Goal: Find specific page/section: Find specific page/section

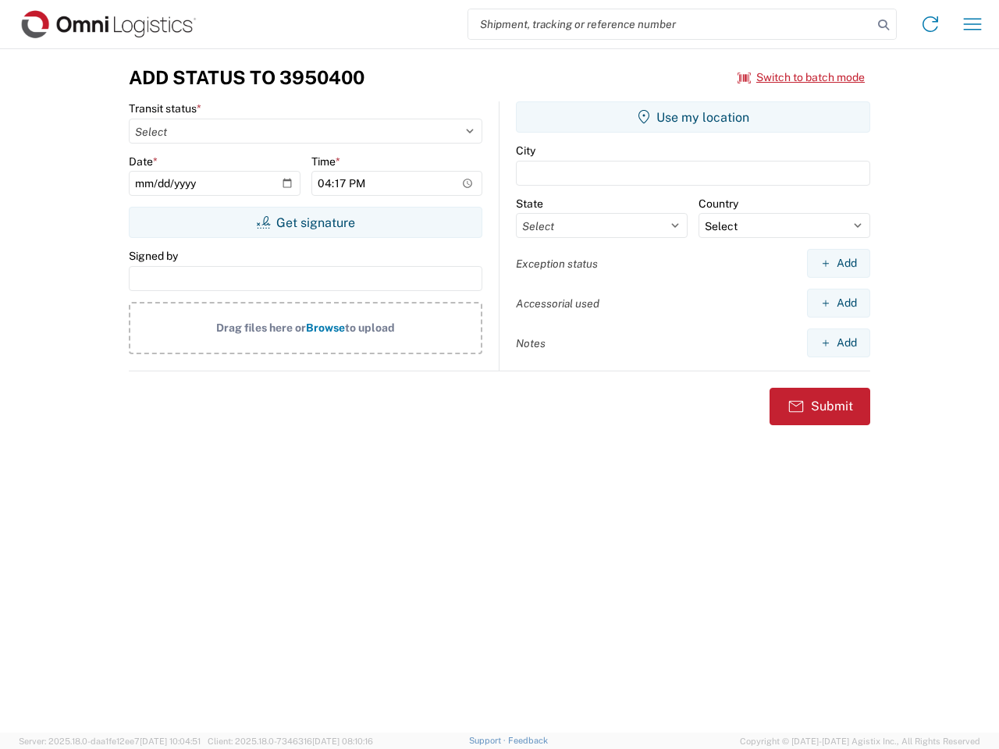
click at [670, 24] on input "search" at bounding box center [670, 24] width 404 height 30
click at [883, 25] on icon at bounding box center [883, 25] width 22 height 22
click at [930, 24] on icon at bounding box center [930, 24] width 25 height 25
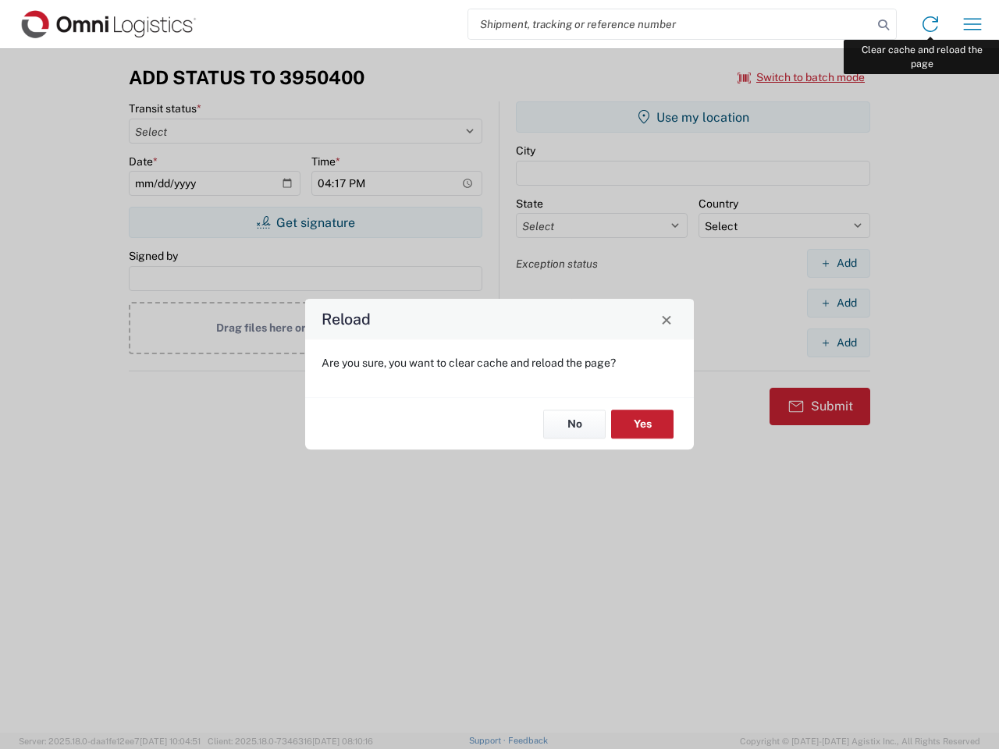
click at [972, 24] on div "Reload Are you sure, you want to clear cache and reload the page? No Yes" at bounding box center [499, 374] width 999 height 749
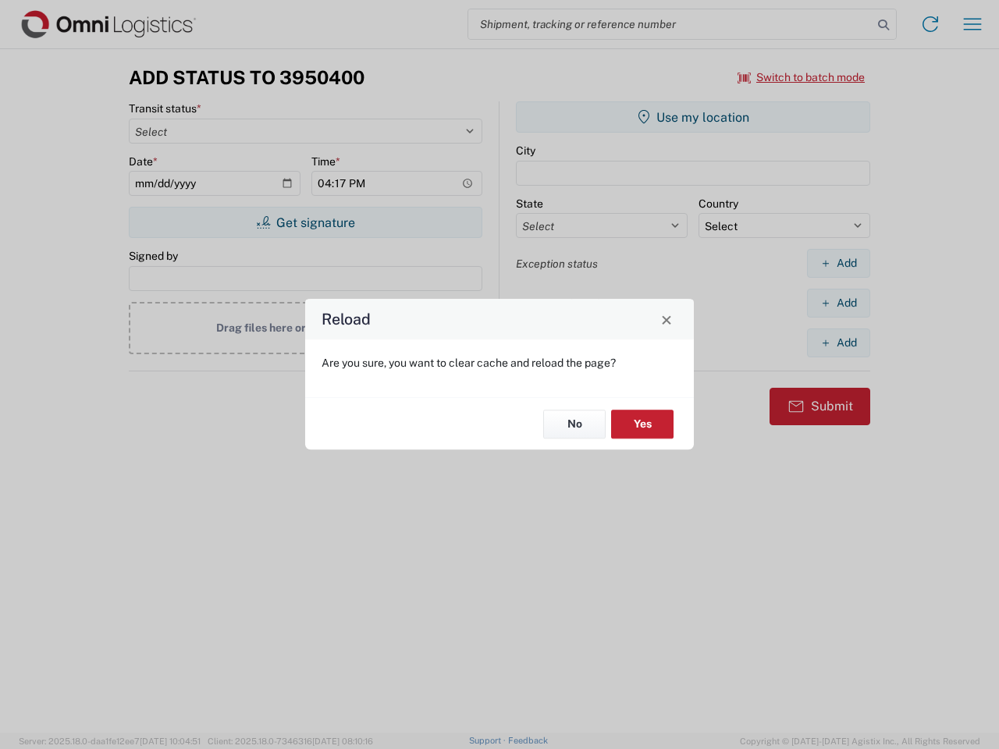
click at [801, 77] on div "Reload Are you sure, you want to clear cache and reload the page? No Yes" at bounding box center [499, 374] width 999 height 749
click at [305, 222] on div "Reload Are you sure, you want to clear cache and reload the page? No Yes" at bounding box center [499, 374] width 999 height 749
click at [693, 117] on div "Reload Are you sure, you want to clear cache and reload the page? No Yes" at bounding box center [499, 374] width 999 height 749
click at [838, 263] on div "Reload Are you sure, you want to clear cache and reload the page? No Yes" at bounding box center [499, 374] width 999 height 749
click at [838, 303] on div "Reload Are you sure, you want to clear cache and reload the page? No Yes" at bounding box center [499, 374] width 999 height 749
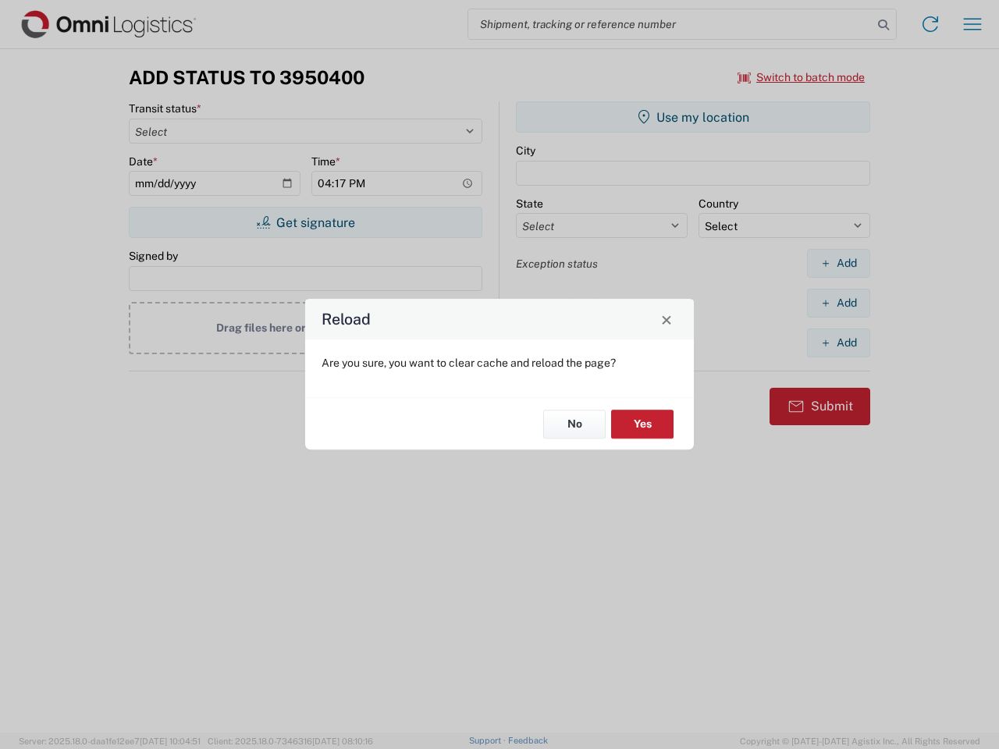
click at [838, 343] on div "Reload Are you sure, you want to clear cache and reload the page? No Yes" at bounding box center [499, 374] width 999 height 749
